Goal: Find specific page/section: Find specific page/section

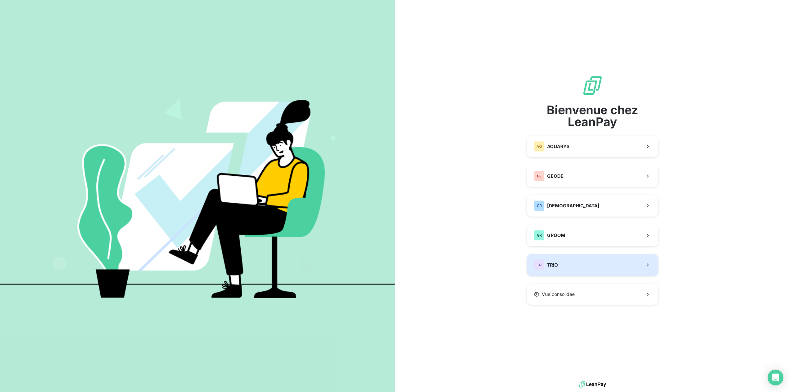
click at [547, 268] on div "TR TRIO" at bounding box center [546, 265] width 24 height 11
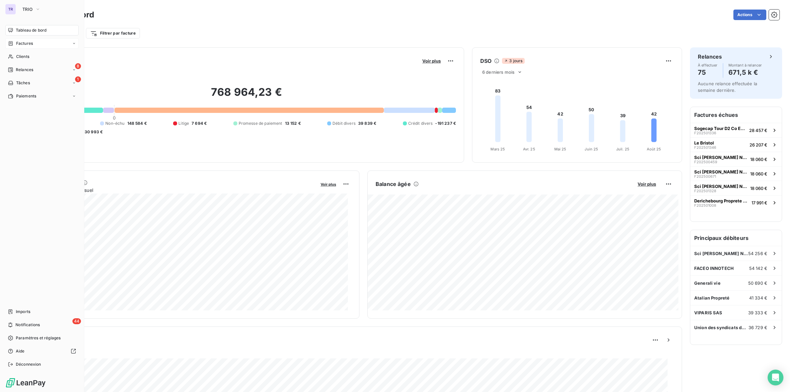
click at [32, 41] on span "Factures" at bounding box center [24, 43] width 17 height 6
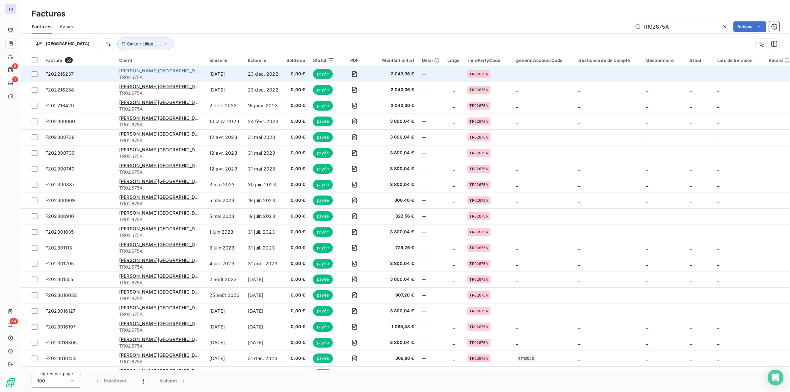
type input "TR02675A"
click at [137, 73] on span "[PERSON_NAME][GEOGRAPHIC_DATA]" at bounding box center [162, 71] width 86 height 6
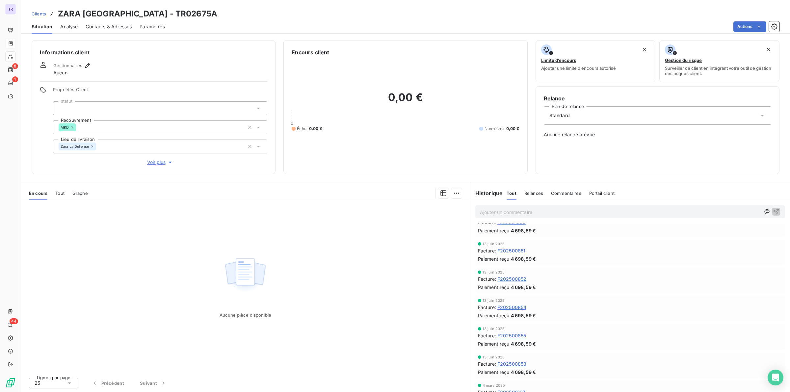
scroll to position [206, 0]
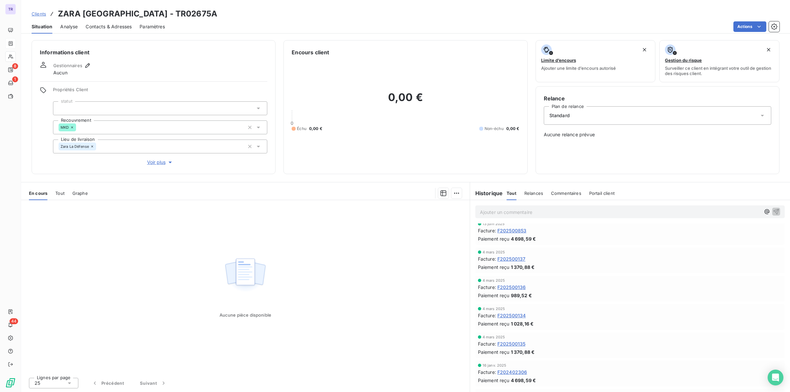
click at [60, 193] on span "Tout" at bounding box center [59, 193] width 9 height 5
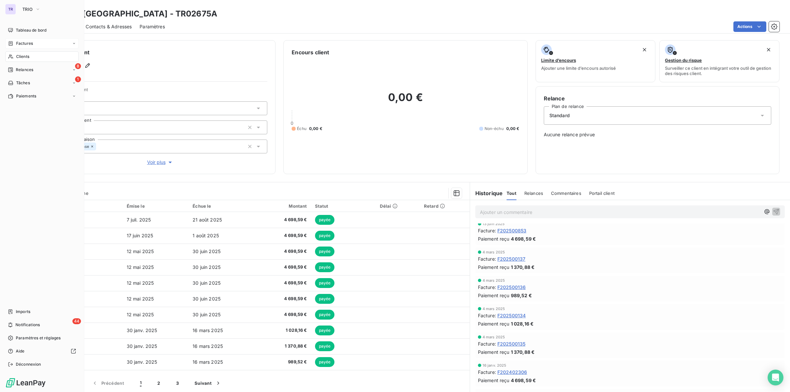
drag, startPoint x: 29, startPoint y: 44, endPoint x: 66, endPoint y: 43, distance: 37.2
click at [29, 43] on span "Factures" at bounding box center [24, 43] width 17 height 6
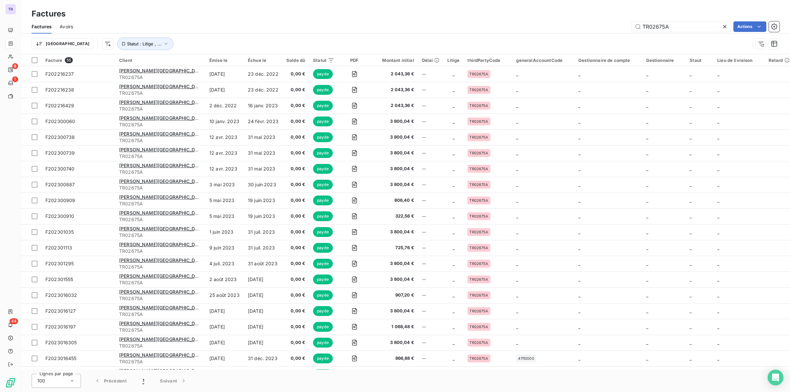
drag, startPoint x: 679, startPoint y: 30, endPoint x: 472, endPoint y: 23, distance: 207.1
click at [528, 30] on div "TR02675A Actions" at bounding box center [430, 26] width 698 height 11
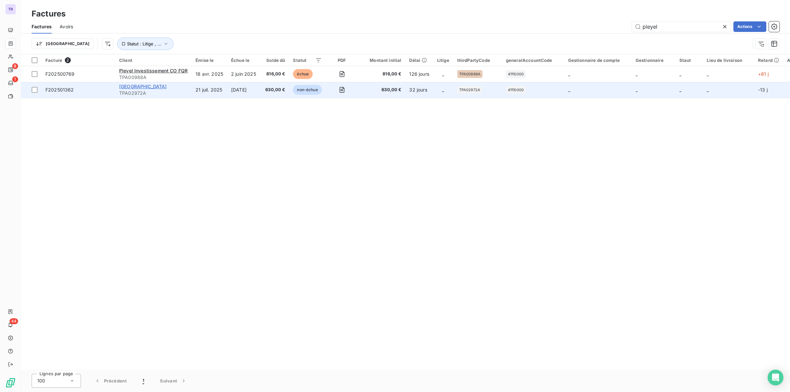
type input "pleyel"
click at [136, 86] on span "[GEOGRAPHIC_DATA]" at bounding box center [143, 87] width 48 height 6
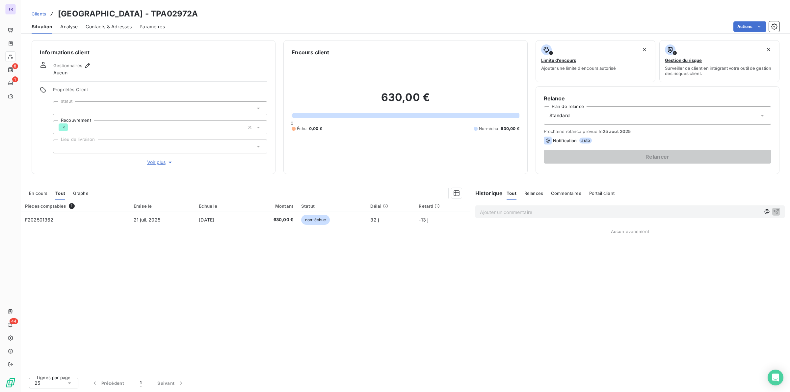
click at [48, 193] on div "En cours Tout Graphe" at bounding box center [245, 193] width 449 height 14
drag, startPoint x: 44, startPoint y: 193, endPoint x: 60, endPoint y: 193, distance: 15.1
click at [45, 193] on span "En cours" at bounding box center [38, 193] width 18 height 5
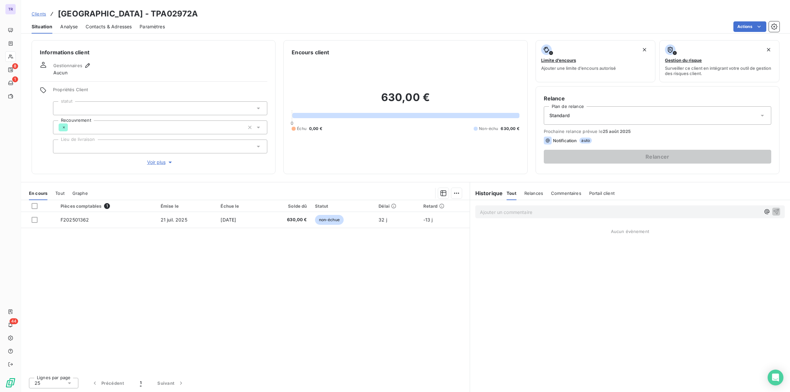
click at [58, 193] on span "Tout" at bounding box center [59, 193] width 9 height 5
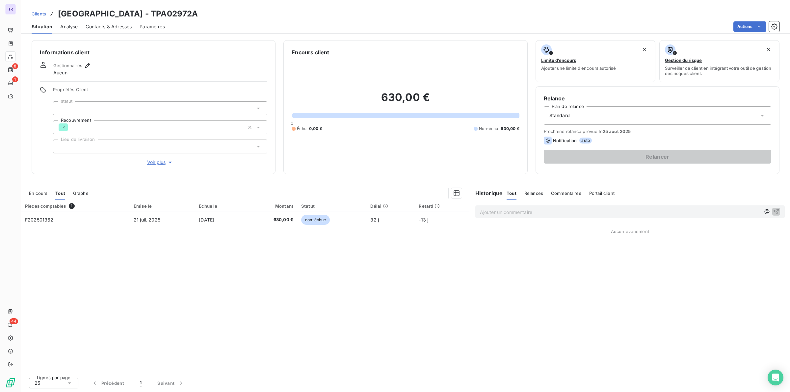
click at [114, 27] on span "Contacts & Adresses" at bounding box center [109, 26] width 46 height 7
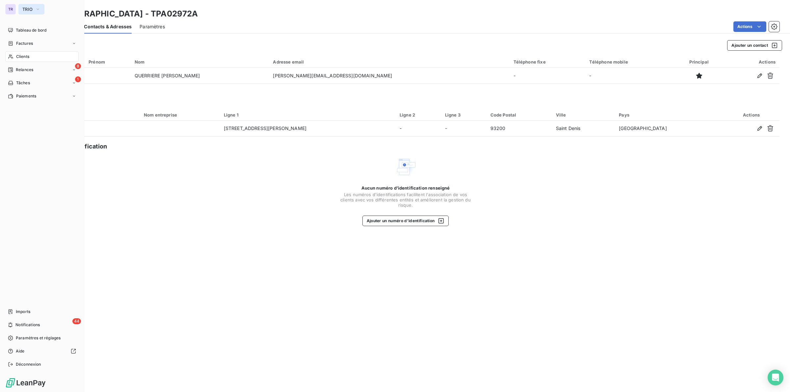
click at [34, 11] on button "TRIO" at bounding box center [31, 9] width 26 height 11
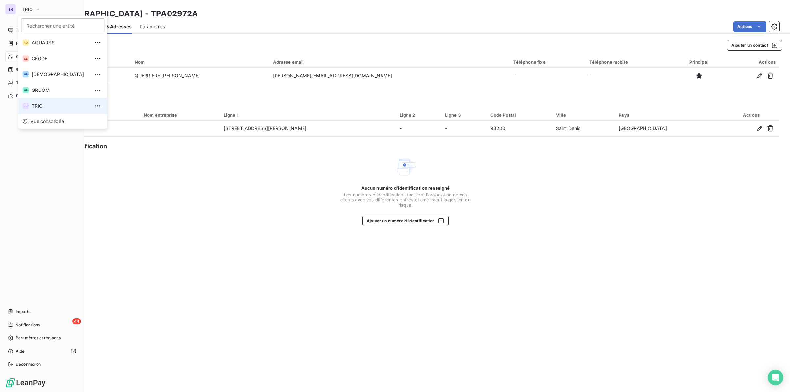
click at [37, 109] on li "TR TRIO" at bounding box center [62, 106] width 89 height 16
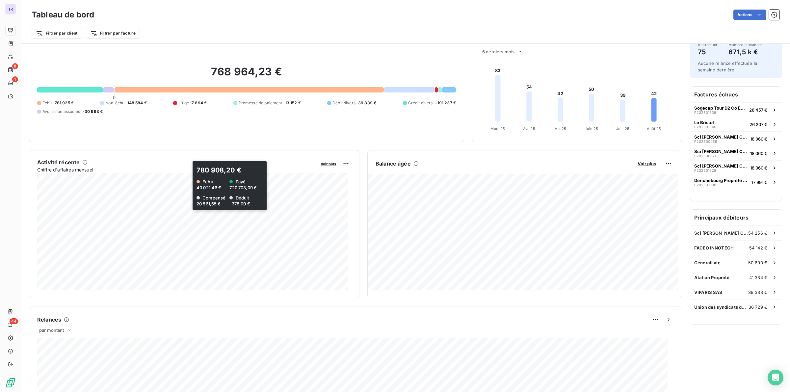
scroll to position [41, 0]
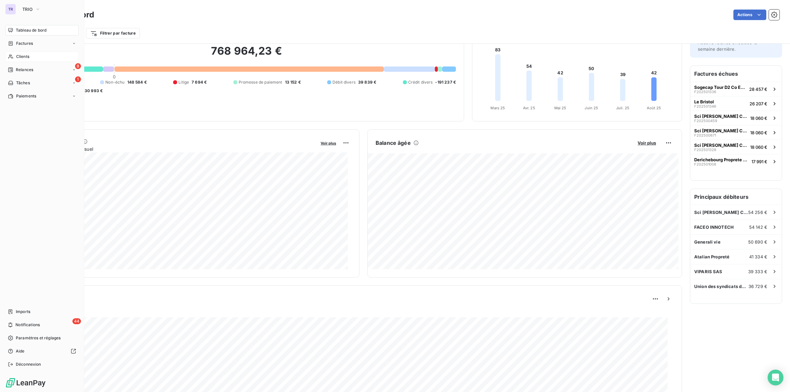
click at [31, 54] on div "Clients" at bounding box center [41, 56] width 73 height 11
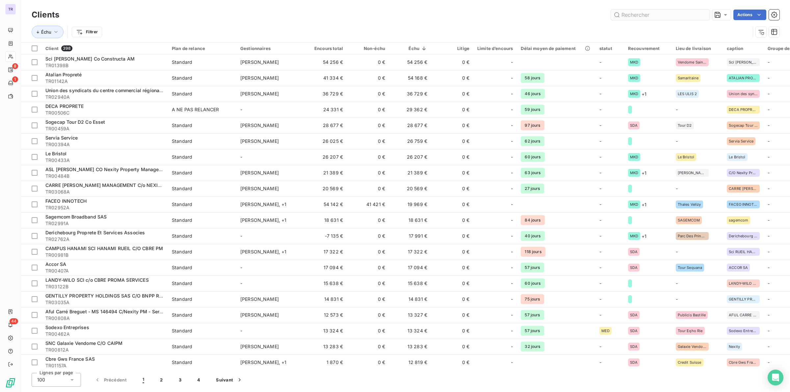
click at [644, 14] on input "text" at bounding box center [660, 15] width 99 height 11
type input "t"
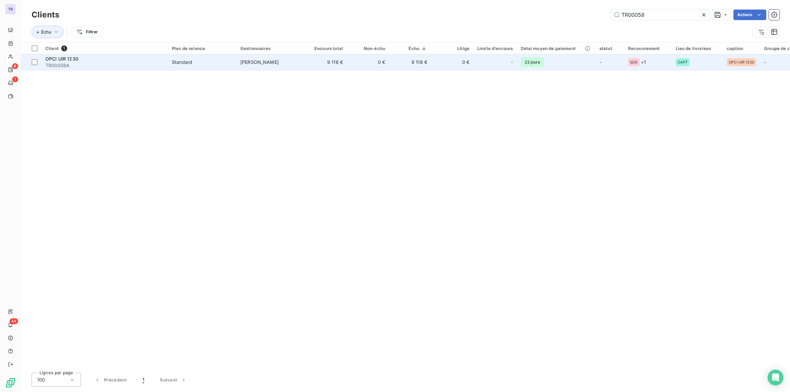
type input "TR00058"
click at [73, 59] on span "OPCI UIR 1230" at bounding box center [61, 59] width 33 height 6
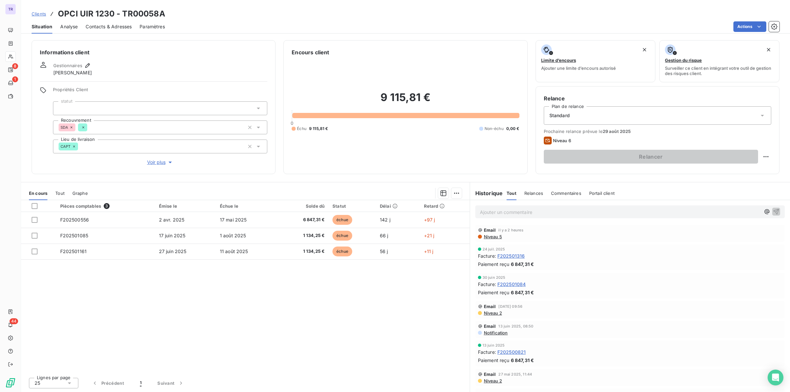
click at [525, 216] on p "Ajouter un commentaire ﻿" at bounding box center [620, 212] width 280 height 8
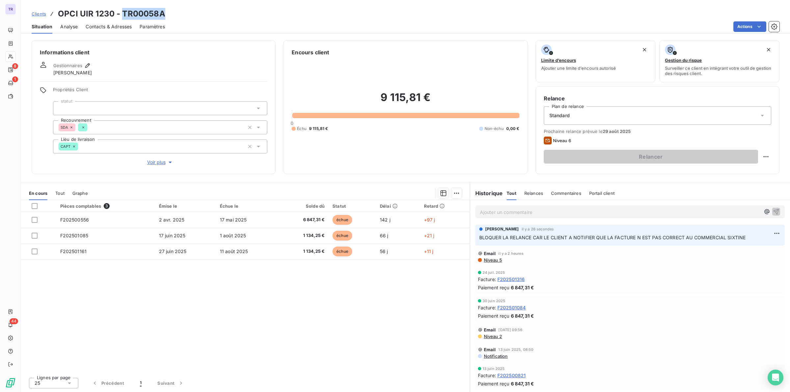
drag, startPoint x: 140, startPoint y: 13, endPoint x: 128, endPoint y: 16, distance: 12.5
click at [122, 16] on div "Clients OPCI UIR 1230 - TR00058A" at bounding box center [405, 14] width 769 height 12
copy h3 "TR00058A"
click at [61, 192] on span "Tout" at bounding box center [59, 193] width 9 height 5
